Goal: Register for event/course

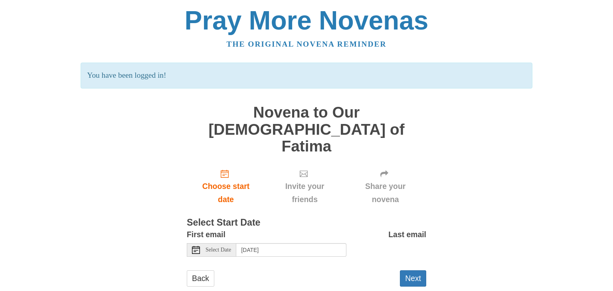
drag, startPoint x: 613, startPoint y: 56, endPoint x: 612, endPoint y: 66, distance: 10.1
click at [612, 66] on body "Pray More Novenas The original novena reminder You have been logged in! Novena …" at bounding box center [306, 155] width 613 height 310
click at [277, 244] on input "[DATE]" at bounding box center [291, 251] width 110 height 14
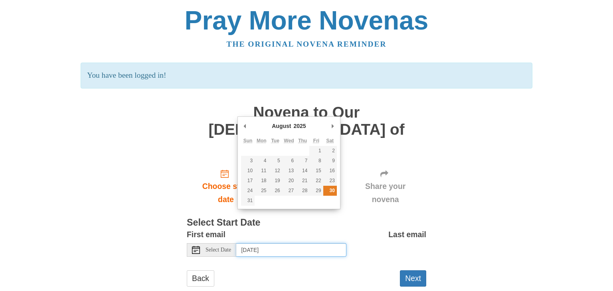
type input "[DATE]"
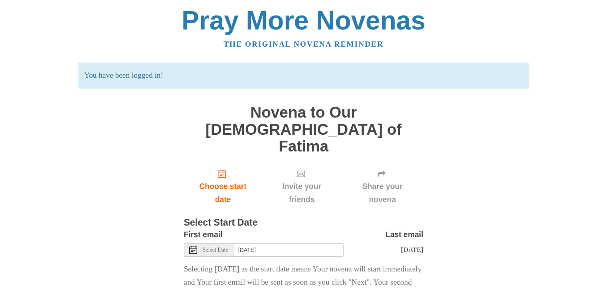
scroll to position [45, 0]
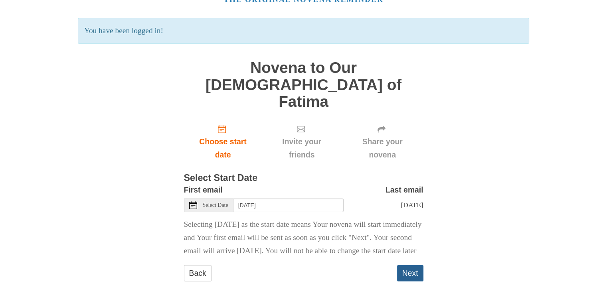
click at [411, 265] on button "Next" at bounding box center [410, 273] width 26 height 16
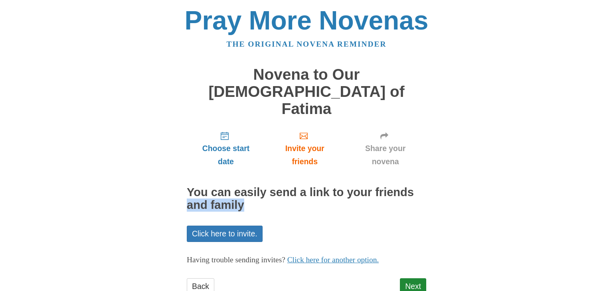
drag, startPoint x: 613, startPoint y: 165, endPoint x: 607, endPoint y: 178, distance: 14.1
click at [607, 178] on body "Pray More Novenas The original novena reminder Novena to Our Lady of Fatima Cho…" at bounding box center [306, 159] width 613 height 318
click at [218, 226] on link "Click here to invite." at bounding box center [225, 234] width 76 height 16
click at [412, 279] on link "Next" at bounding box center [413, 287] width 26 height 16
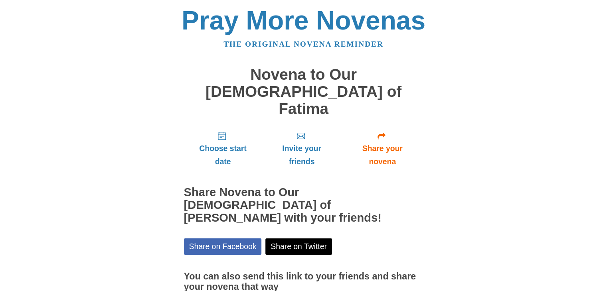
scroll to position [29, 0]
